Goal: Information Seeking & Learning: Check status

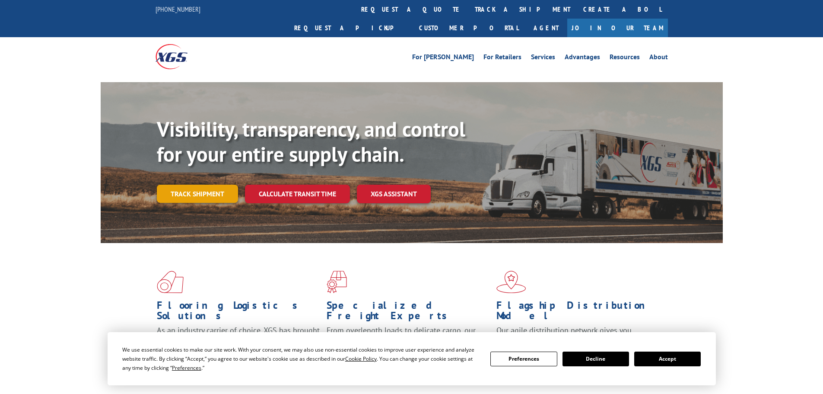
click at [195, 185] on link "Track shipment" at bounding box center [197, 194] width 81 height 18
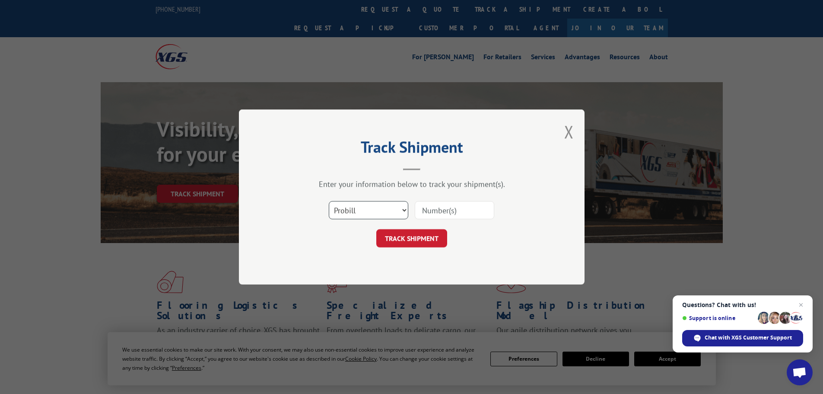
click at [394, 209] on select "Select category... Probill BOL PO" at bounding box center [369, 210] width 80 height 18
select select "bol"
click at [329, 201] on select "Select category... Probill BOL PO" at bounding box center [369, 210] width 80 height 18
click at [437, 207] on input at bounding box center [455, 210] width 80 height 18
type input "2863545"
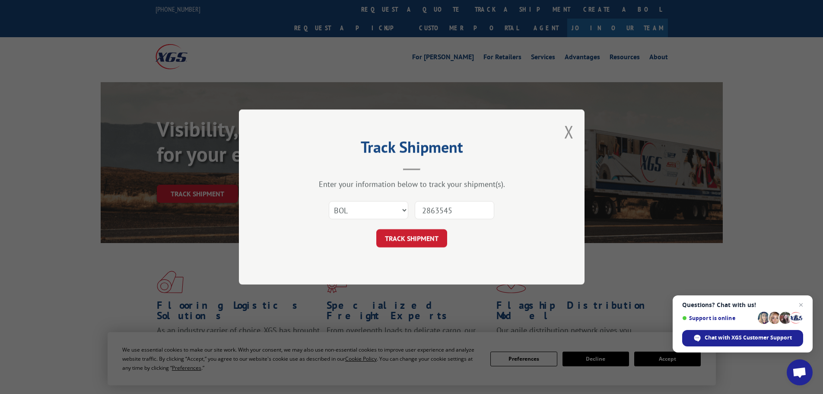
click button "TRACK SHIPMENT" at bounding box center [411, 238] width 71 height 18
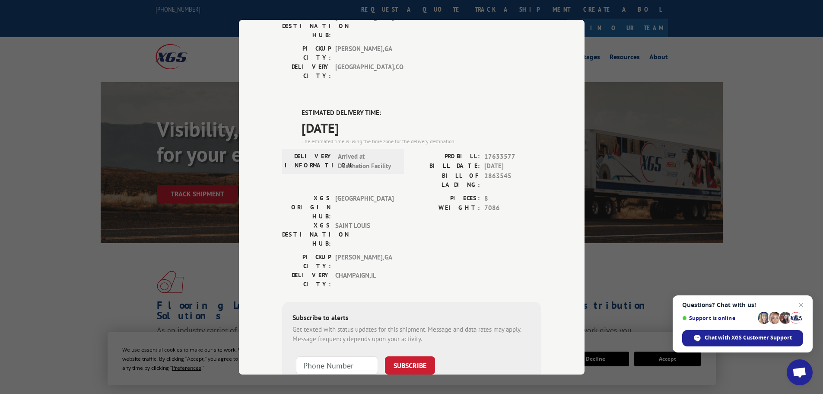
scroll to position [186, 0]
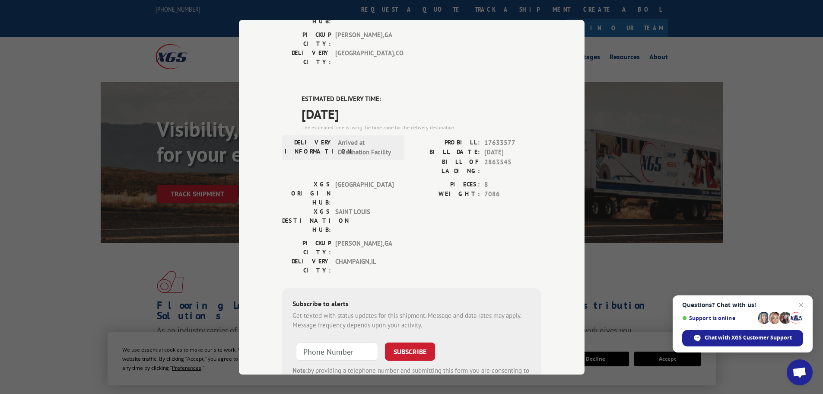
click at [727, 41] on div "Track Shipment DELIVERED DELIVERY INFORMATION: [DATE] 09:00 am [PERSON_NAME]: 1…" at bounding box center [411, 197] width 823 height 394
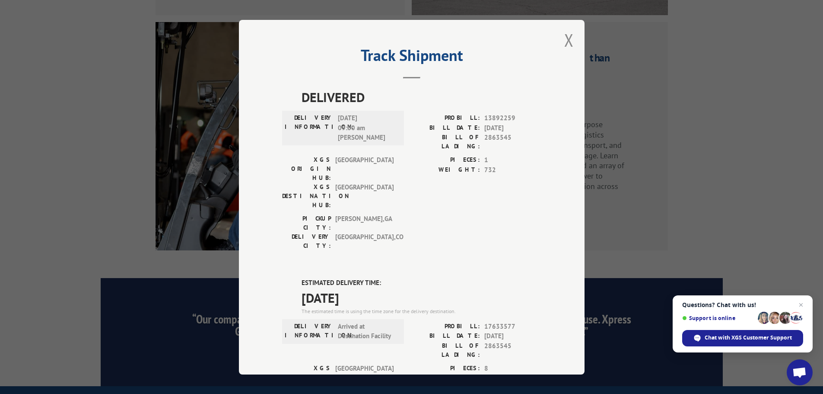
scroll to position [0, 0]
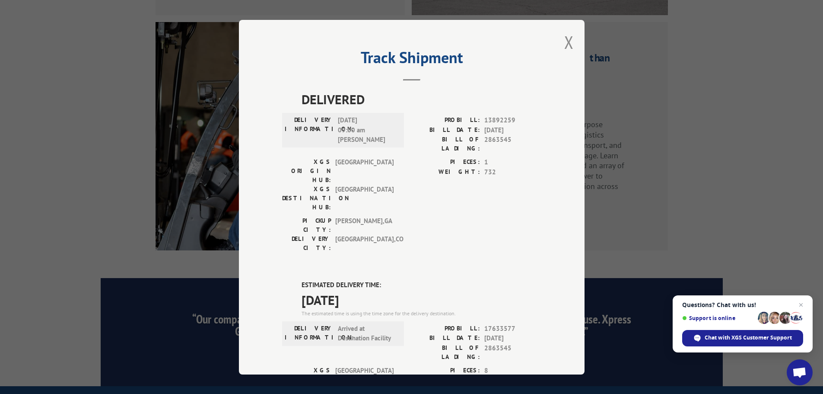
click at [571, 45] on div "Track Shipment DELIVERED DELIVERY INFORMATION: [DATE] 09:00 am [PERSON_NAME]: 1…" at bounding box center [412, 197] width 346 height 354
click at [567, 45] on button "Close modal" at bounding box center [569, 42] width 10 height 23
